Goal: Navigation & Orientation: Understand site structure

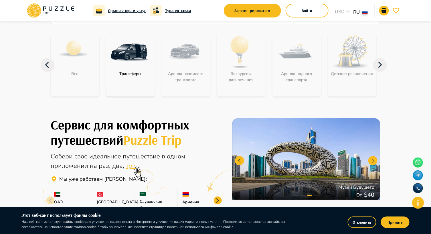
scroll to position [57, 0]
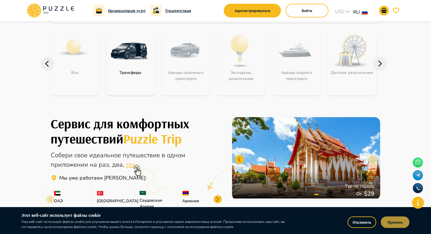
click at [395, 221] on button "Принять" at bounding box center [395, 221] width 29 height 11
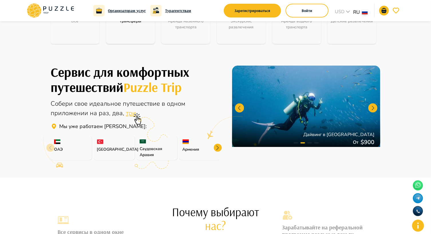
scroll to position [115, 0]
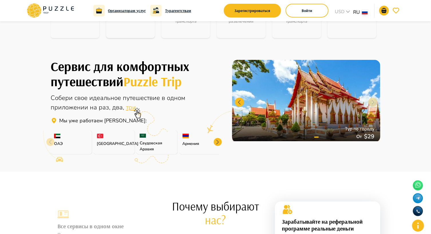
click at [48, 142] on icon at bounding box center [50, 147] width 26 height 33
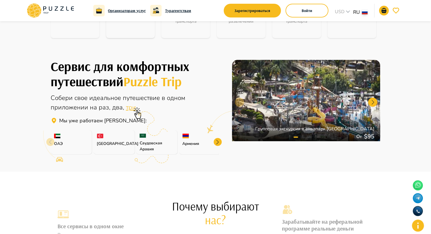
click at [217, 141] on div at bounding box center [218, 142] width 8 height 8
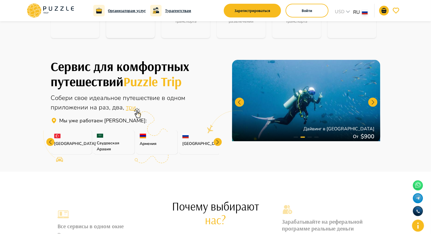
click at [49, 141] on div at bounding box center [50, 142] width 8 height 8
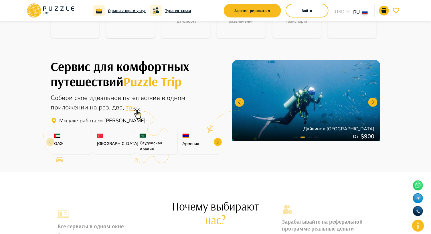
click at [49, 141] on icon at bounding box center [50, 147] width 26 height 33
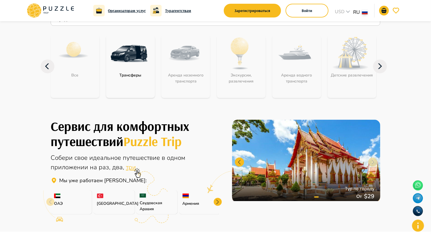
scroll to position [57, 0]
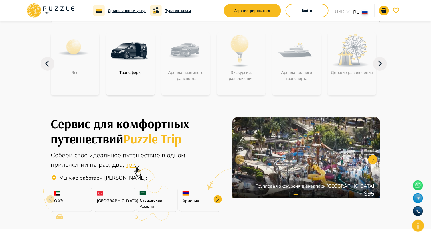
click at [46, 63] on icon at bounding box center [47, 64] width 4 height 6
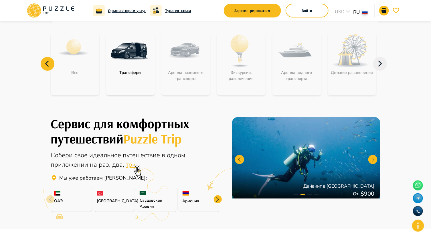
click at [382, 63] on icon at bounding box center [380, 63] width 4 height 5
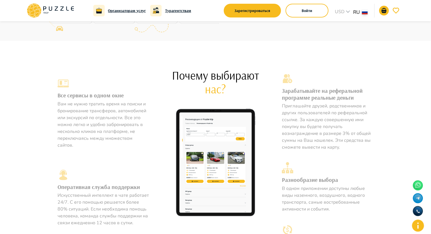
scroll to position [257, 0]
